Goal: Information Seeking & Learning: Learn about a topic

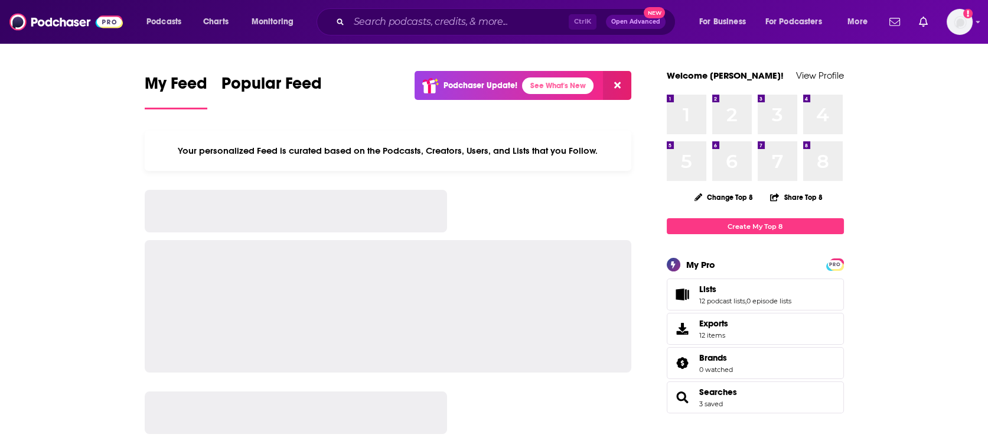
click at [527, 12] on div "Ctrl K Open Advanced New" at bounding box center [496, 21] width 359 height 27
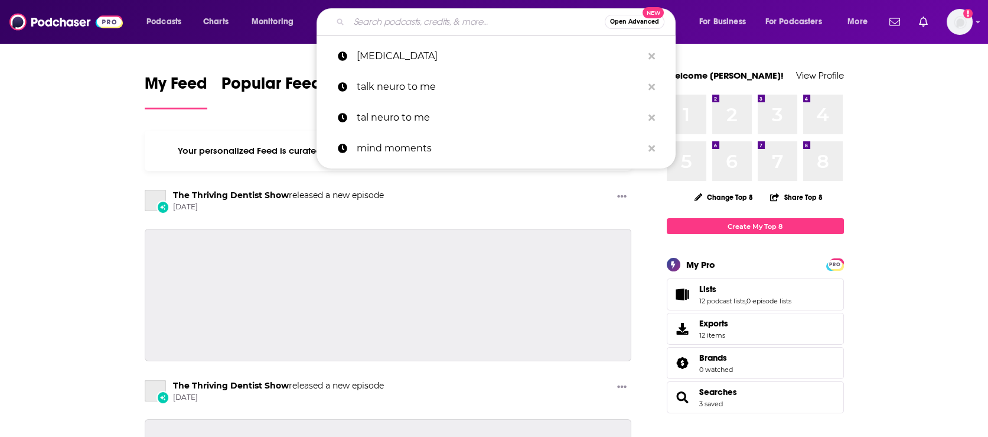
click at [515, 23] on input "Search podcasts, credits, & more..." at bounding box center [477, 21] width 256 height 19
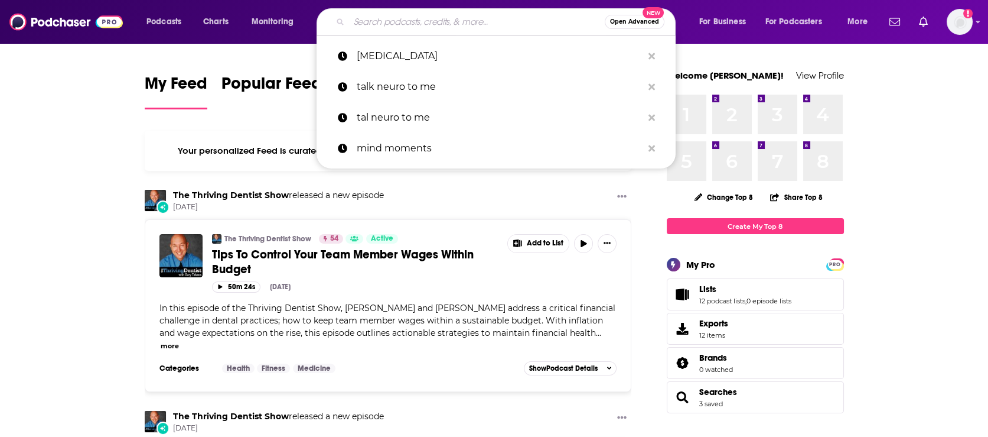
type input "o"
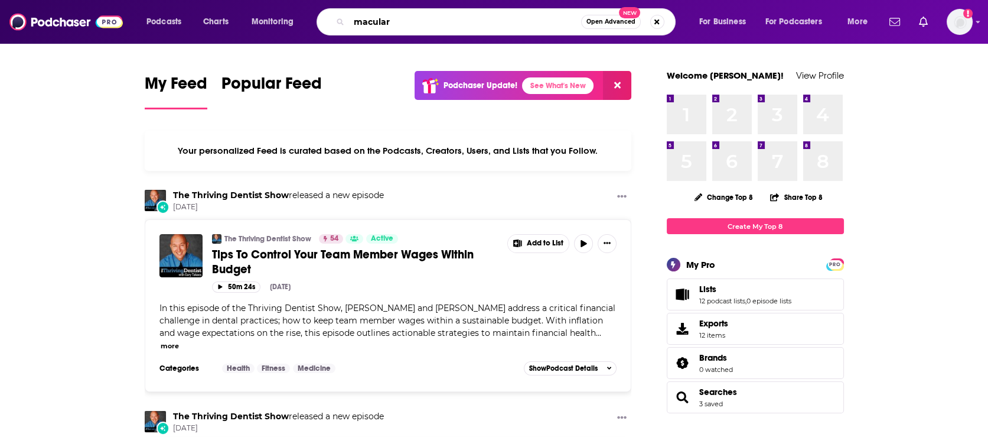
type input "macular"
drag, startPoint x: 255, startPoint y: 105, endPoint x: 375, endPoint y: 57, distance: 128.3
click at [255, 105] on link "Popular Feed" at bounding box center [272, 91] width 100 height 36
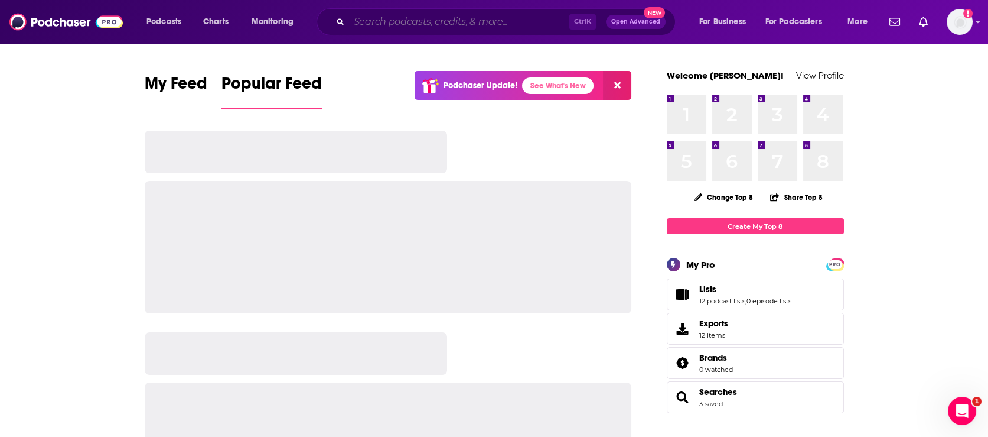
click at [425, 25] on input "Search podcasts, credits, & more..." at bounding box center [459, 21] width 220 height 19
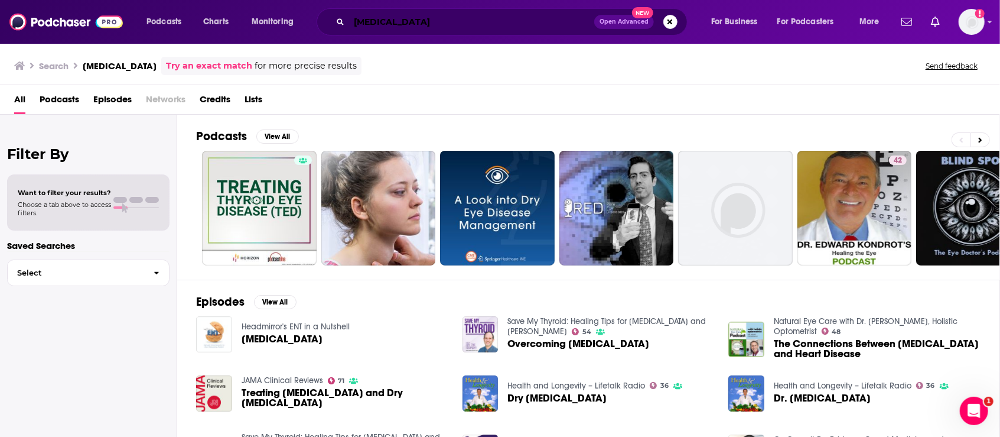
click at [353, 13] on input "[MEDICAL_DATA]" at bounding box center [471, 21] width 245 height 19
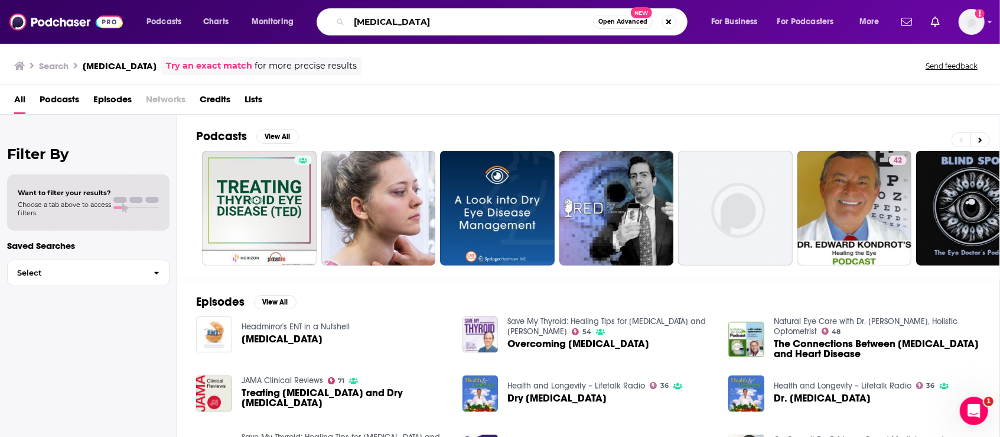
click at [353, 13] on input "[MEDICAL_DATA]" at bounding box center [471, 21] width 244 height 19
type input "[MEDICAL_DATA]"
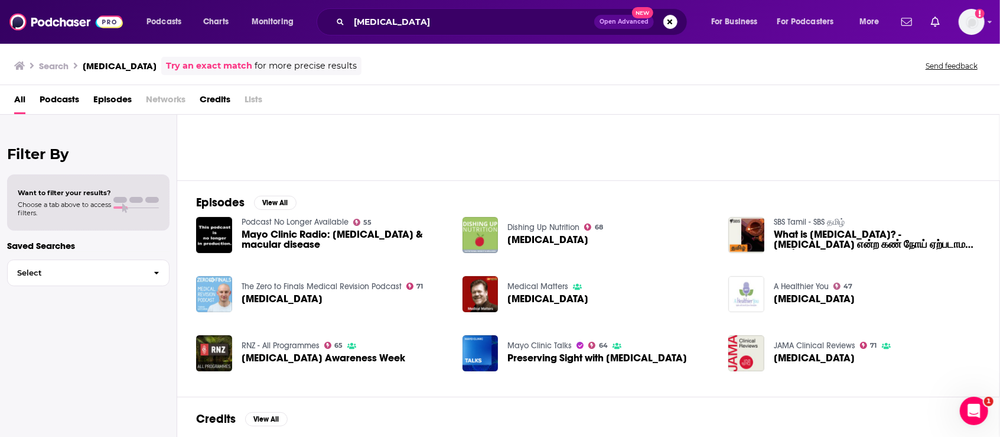
scroll to position [66, 0]
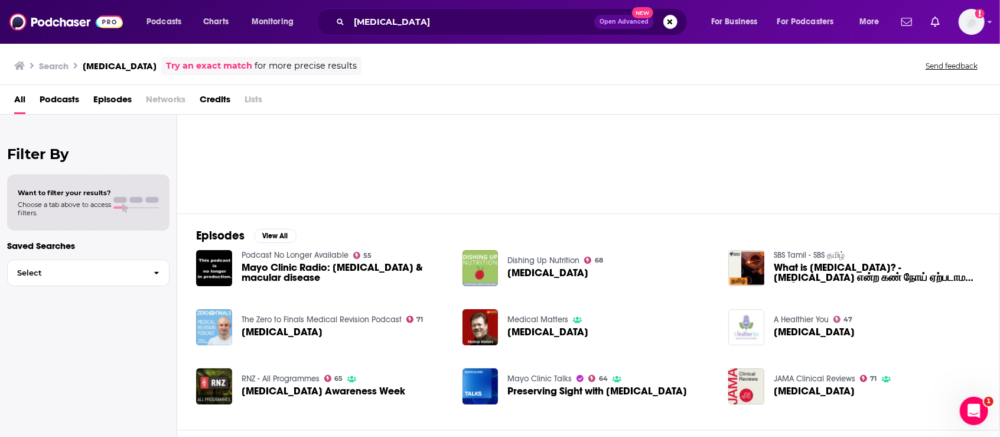
click at [88, 388] on div "Filter By Want to filter your results? Choose a tab above to access filters. Sa…" at bounding box center [88, 333] width 177 height 437
